Goal: Task Accomplishment & Management: Manage account settings

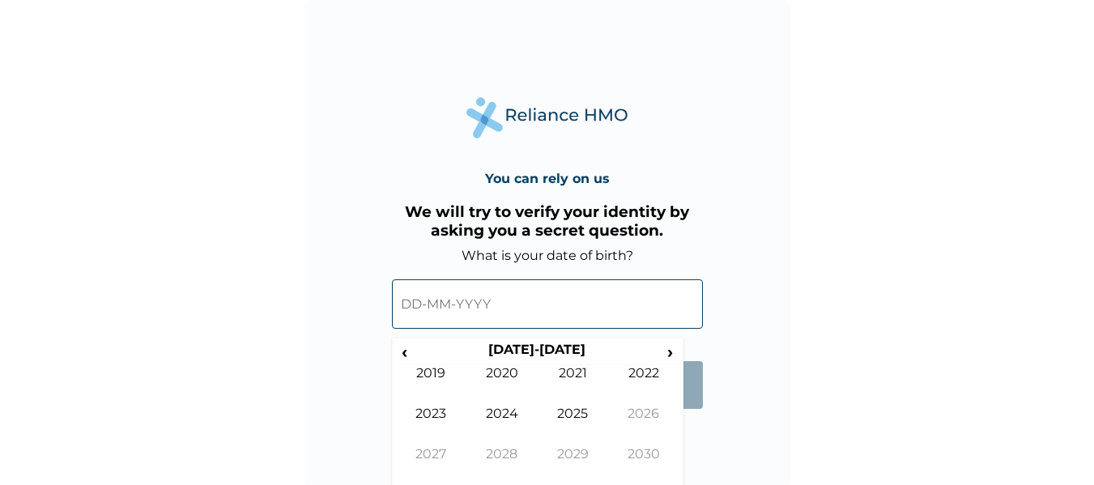
click at [474, 304] on input "text" at bounding box center [547, 303] width 311 height 49
click at [541, 353] on th "2020-2029" at bounding box center [537, 353] width 249 height 23
click at [401, 348] on span "‹" at bounding box center [404, 352] width 17 height 20
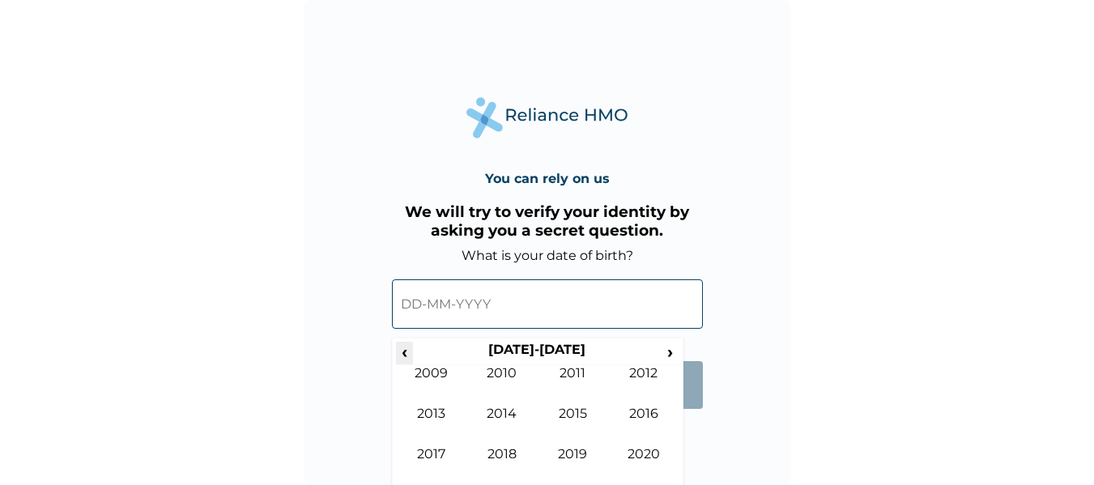
click at [401, 348] on span "‹" at bounding box center [404, 352] width 17 height 20
click at [424, 458] on td "1987" at bounding box center [431, 466] width 71 height 40
click at [575, 376] on td "Mar" at bounding box center [573, 385] width 71 height 40
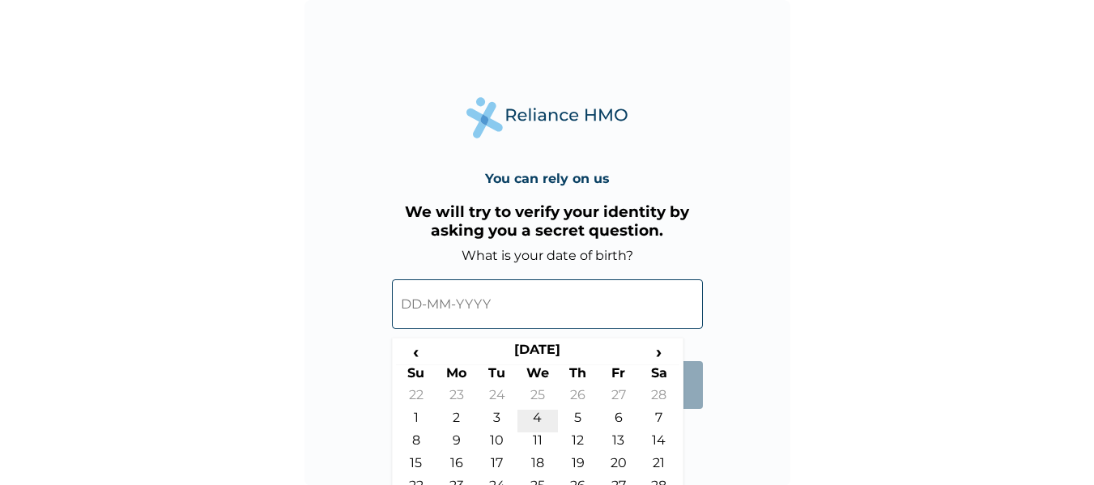
click at [533, 419] on td "4" at bounding box center [537, 421] width 40 height 23
type input "04-03-1987"
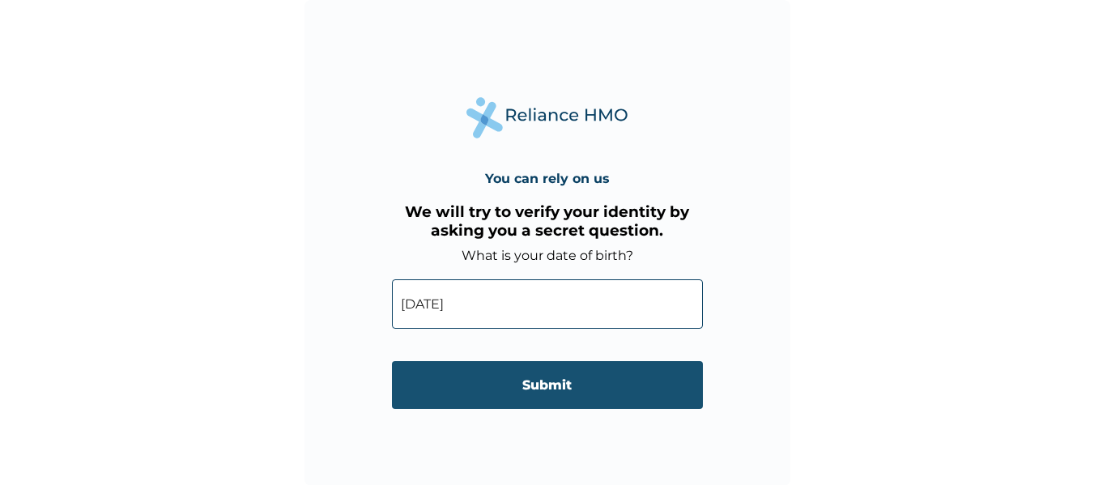
click at [545, 392] on input "Submit" at bounding box center [547, 385] width 311 height 48
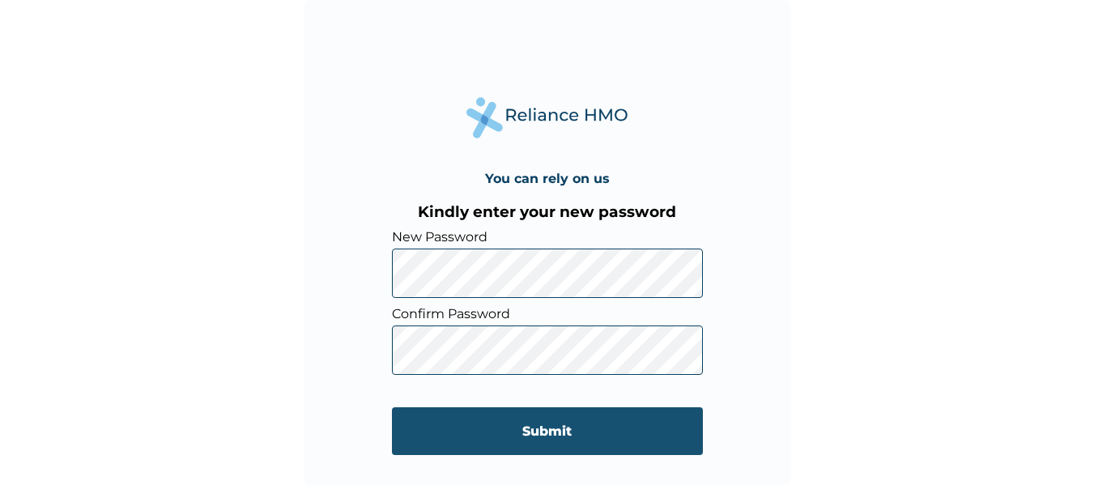
click at [546, 428] on input "Submit" at bounding box center [547, 431] width 311 height 48
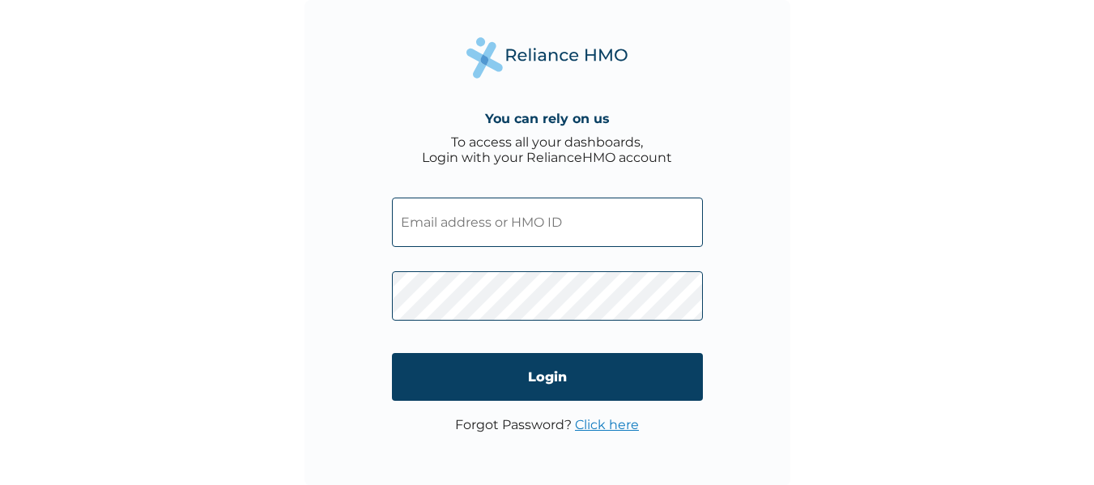
click at [512, 211] on input "text" at bounding box center [547, 222] width 311 height 49
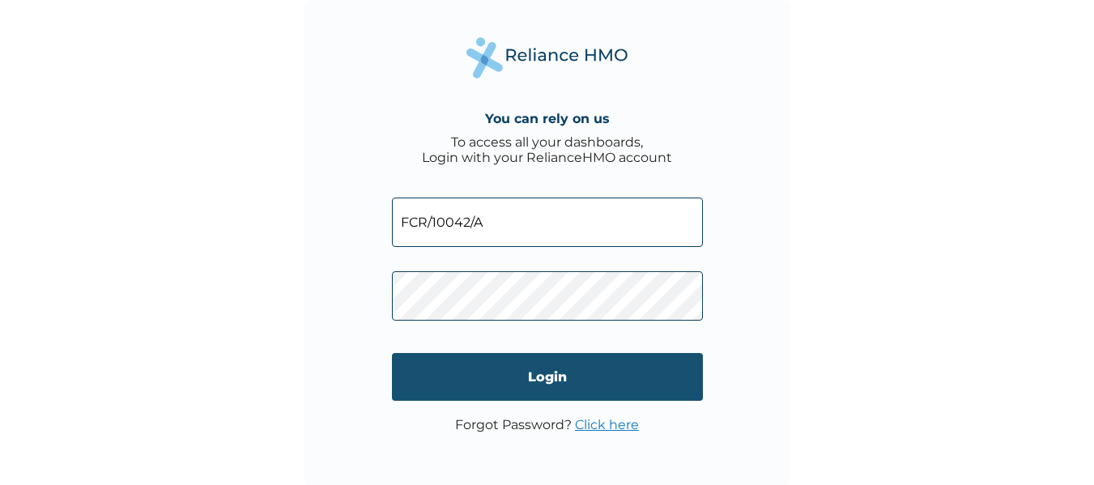
type input "FCR/10042/A"
click at [546, 384] on input "Login" at bounding box center [547, 377] width 311 height 48
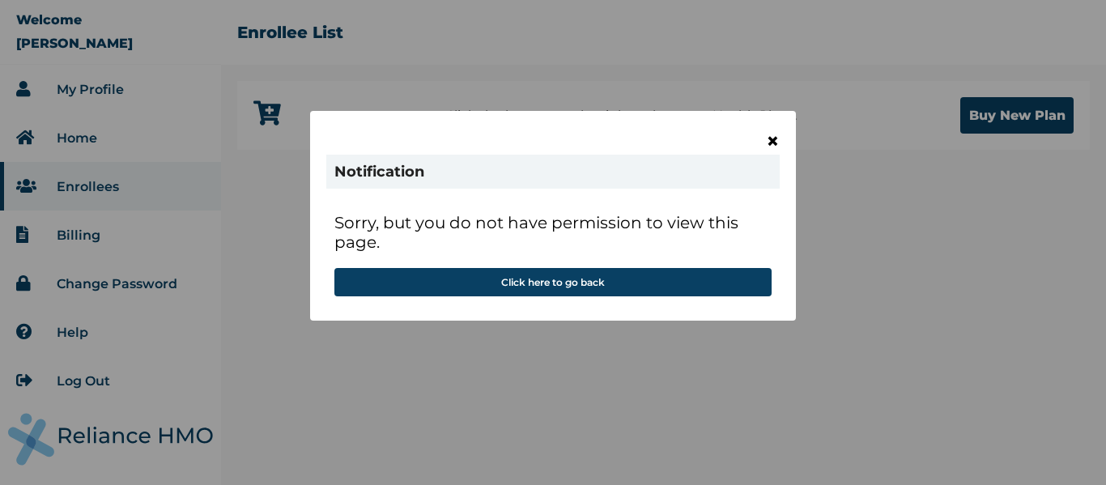
click at [774, 141] on span "×" at bounding box center [773, 141] width 14 height 28
